Goal: Task Accomplishment & Management: Use online tool/utility

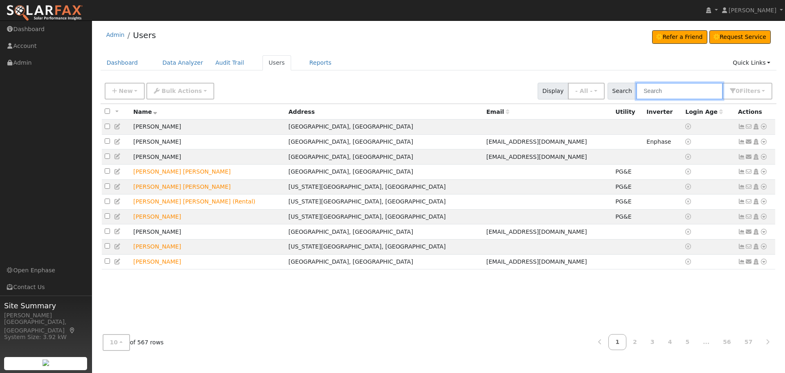
click at [692, 87] on input "text" at bounding box center [679, 91] width 87 height 17
type input "Gotla"
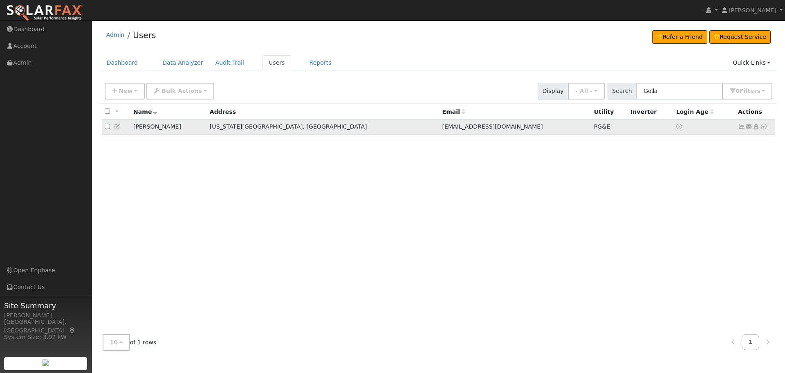
click at [764, 129] on icon at bounding box center [763, 127] width 7 height 6
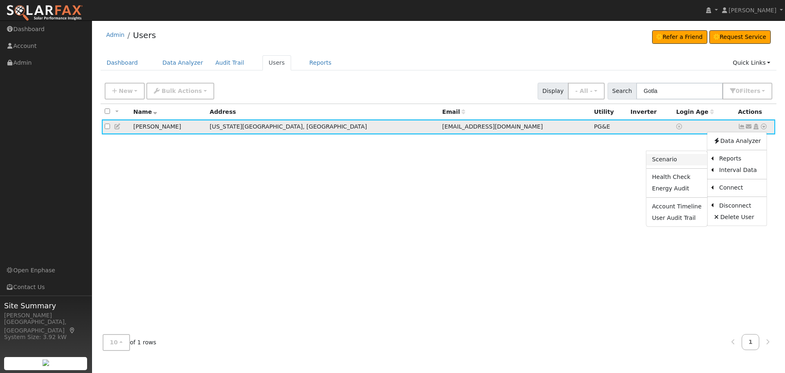
click at [692, 157] on link "Scenario" at bounding box center [677, 159] width 61 height 11
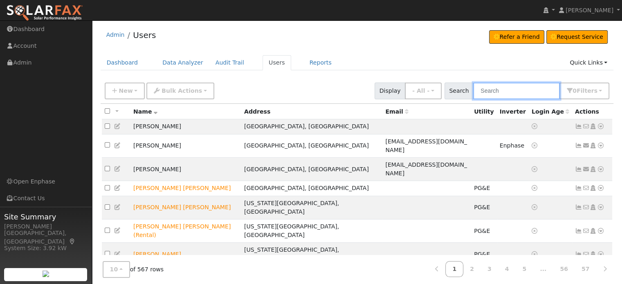
click at [509, 93] on input "text" at bounding box center [516, 91] width 87 height 17
type input "STeele"
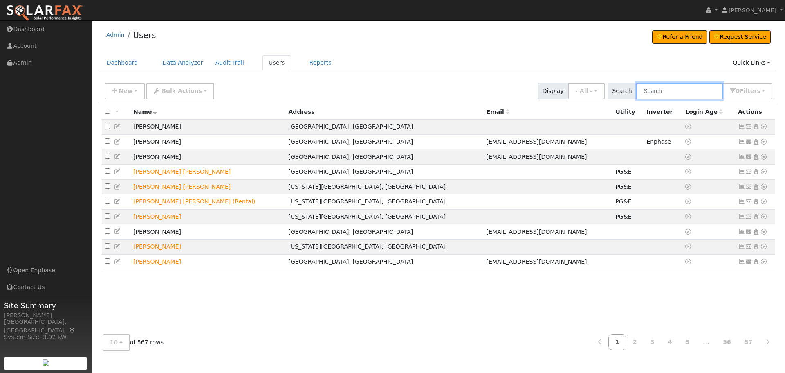
click at [698, 86] on input "text" at bounding box center [679, 91] width 87 height 17
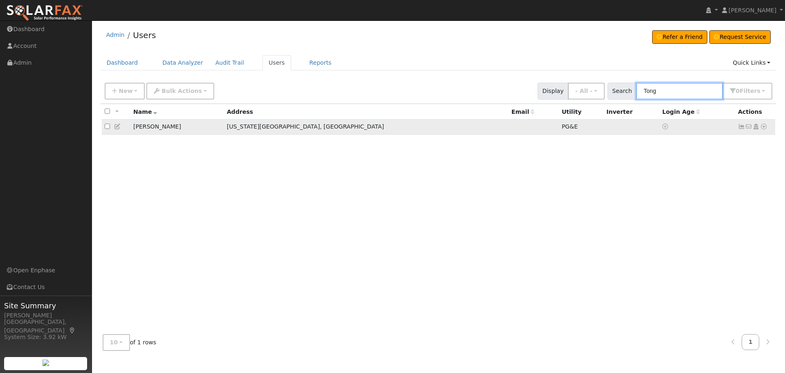
type input "Tong"
click at [742, 126] on icon at bounding box center [741, 127] width 7 height 6
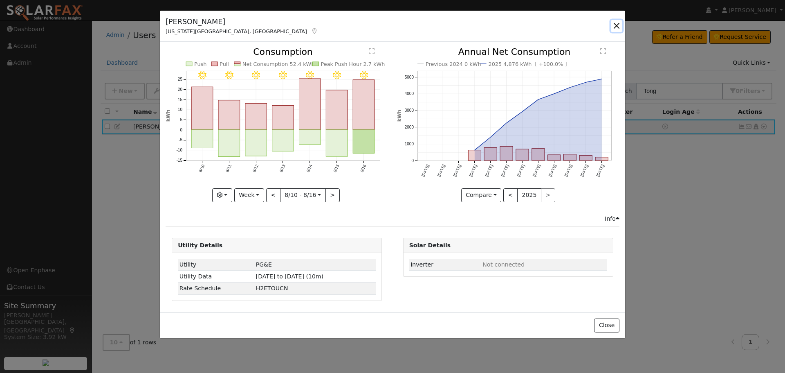
click at [617, 26] on button "button" at bounding box center [616, 25] width 11 height 11
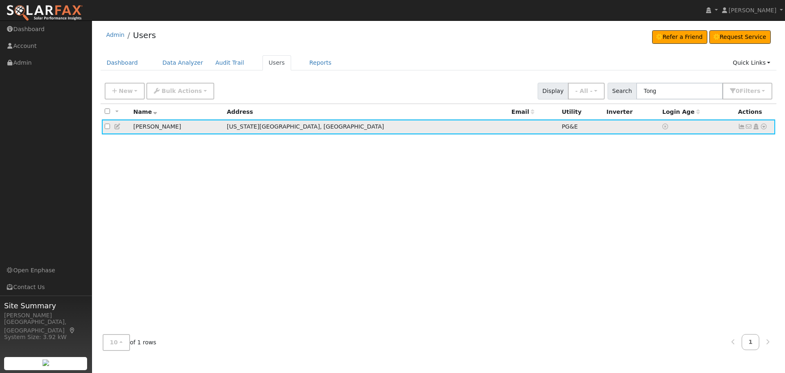
click at [764, 126] on icon at bounding box center [763, 127] width 7 height 6
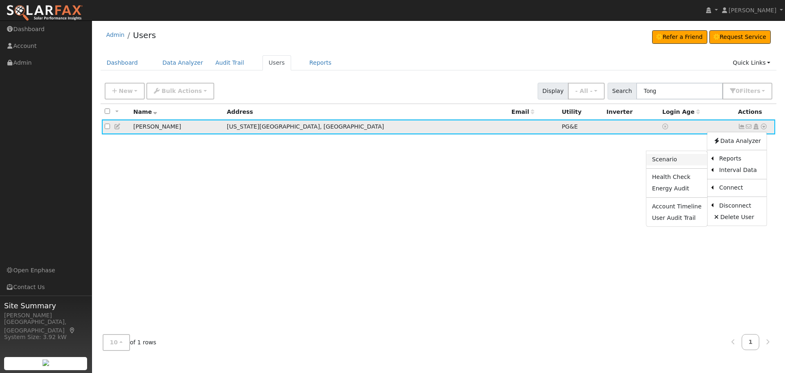
click at [683, 161] on link "Scenario" at bounding box center [677, 159] width 61 height 11
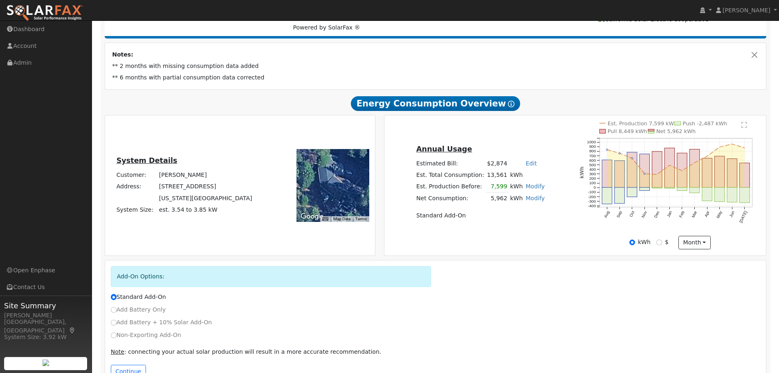
scroll to position [150, 0]
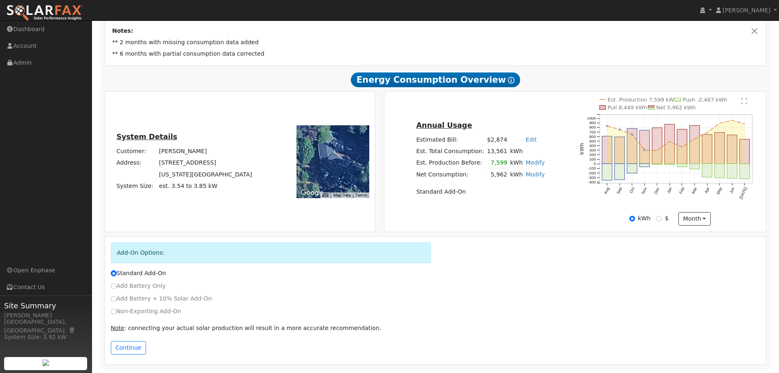
click at [149, 318] on div "Non-Exporting Add-On" at bounding box center [435, 313] width 658 height 13
click at [141, 312] on label "Non-Exporting Add-On" at bounding box center [146, 311] width 70 height 9
click at [117, 312] on input "Non-Exporting Add-On" at bounding box center [114, 311] width 6 height 6
radio input "true"
radio input "false"
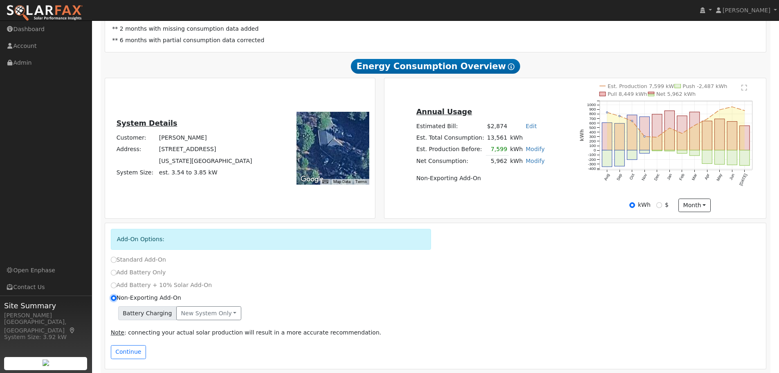
scroll to position [168, 0]
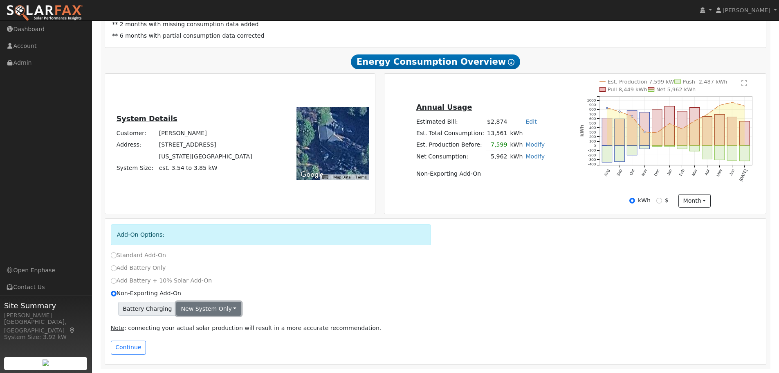
click at [208, 311] on button "New system only" at bounding box center [208, 308] width 65 height 14
click at [210, 325] on link "New system only" at bounding box center [207, 324] width 61 height 11
click at [126, 350] on button "Continue" at bounding box center [128, 347] width 35 height 14
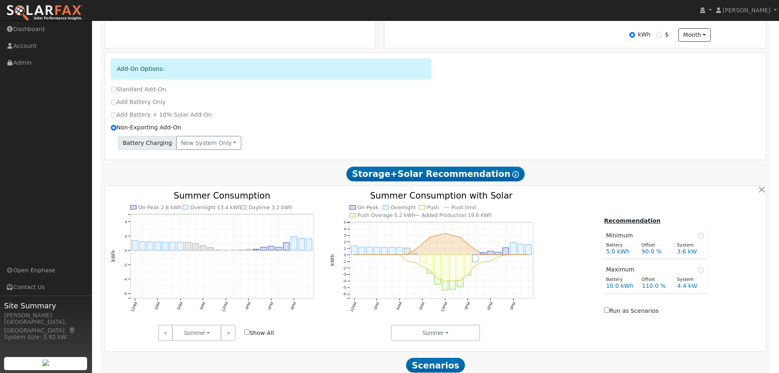
scroll to position [412, 0]
